Goal: Task Accomplishment & Management: Use online tool/utility

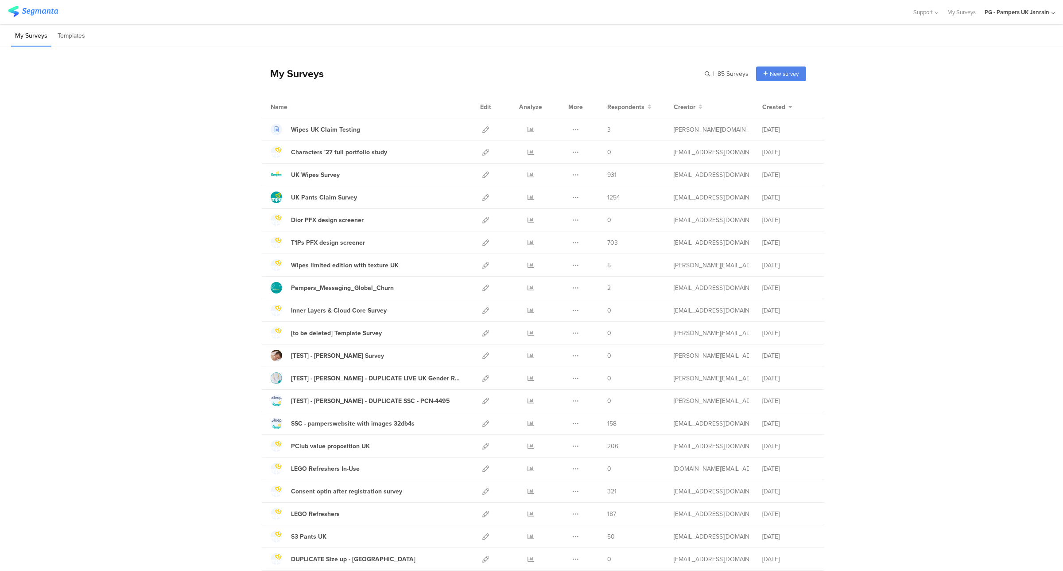
click at [990, 19] on div "PG - Pampers UK Janrain" at bounding box center [1020, 12] width 70 height 24
click at [970, 152] on span "PG - Pampers DE Janrain" at bounding box center [983, 152] width 62 height 8
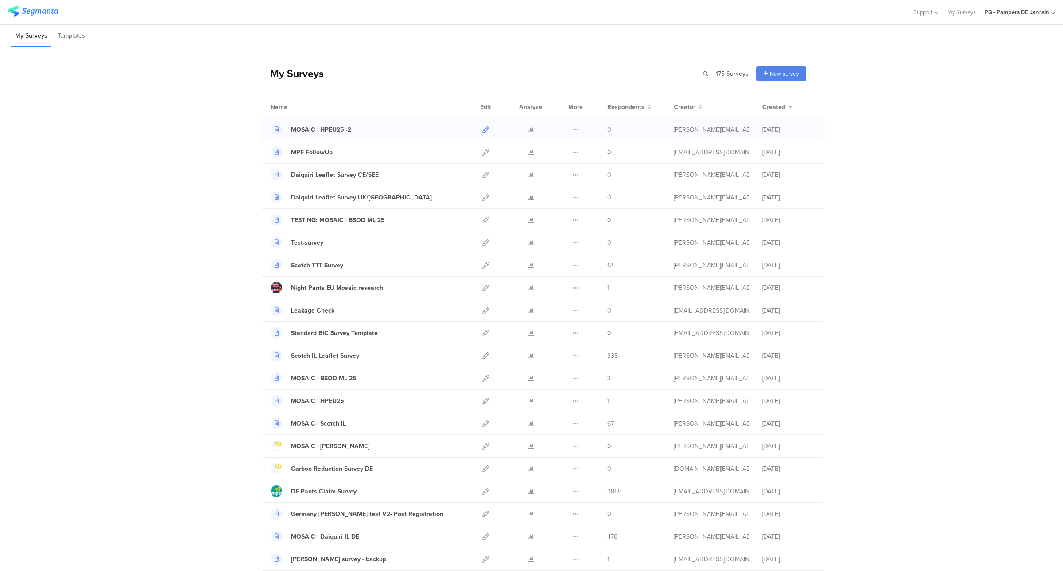
click at [482, 133] on link at bounding box center [485, 129] width 7 height 22
